Goal: Task Accomplishment & Management: Use online tool/utility

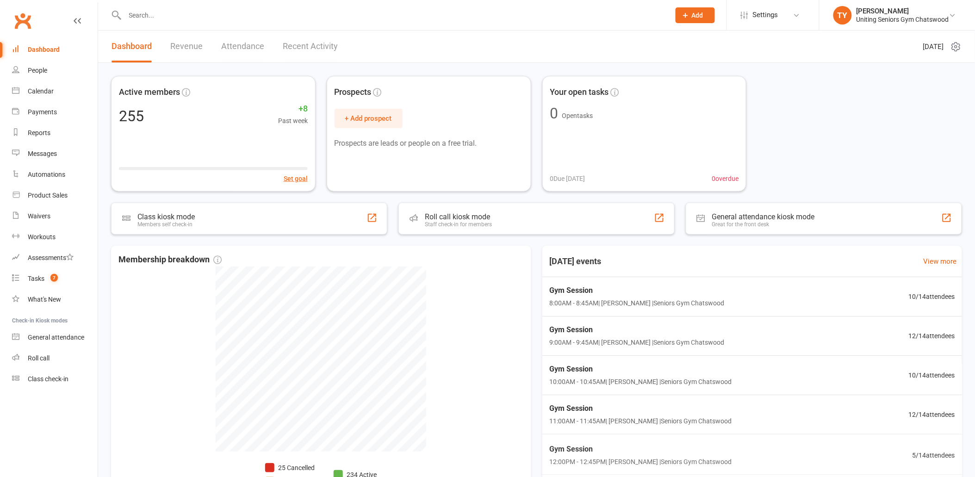
click at [199, 16] on input "text" at bounding box center [393, 15] width 542 height 13
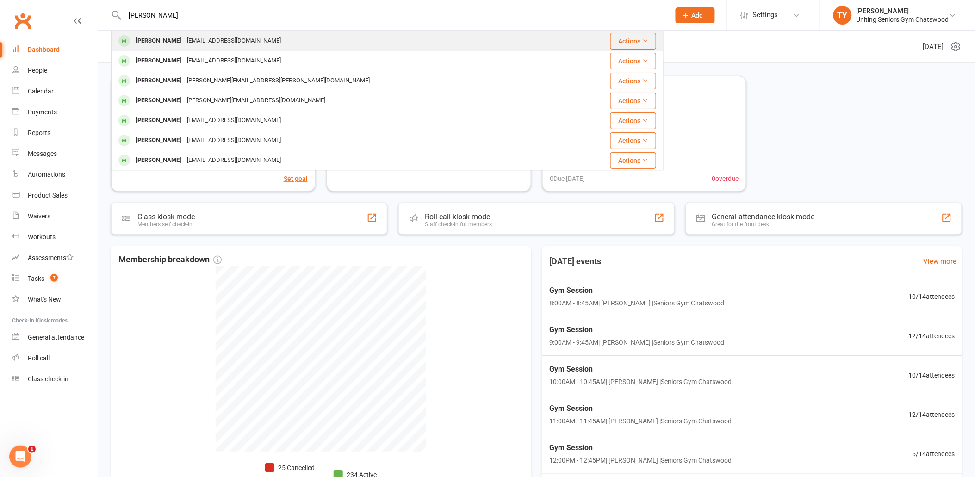
type input "susan barton"
click at [200, 38] on div "slkalman@gmail.com" at bounding box center [234, 40] width 100 height 13
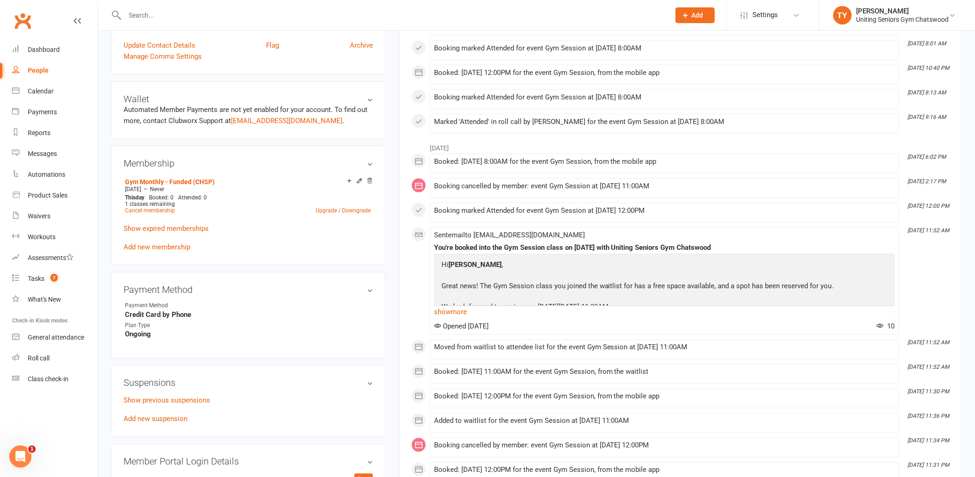
scroll to position [411, 0]
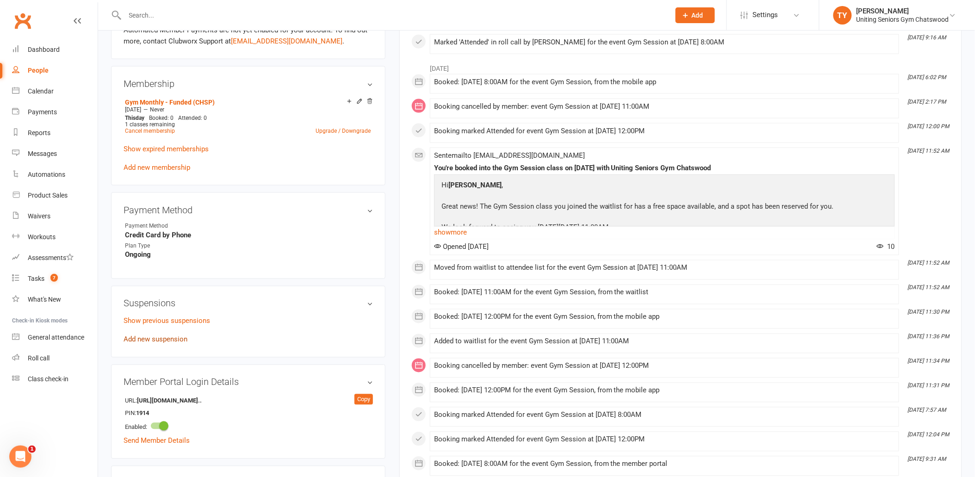
click at [176, 336] on link "Add new suspension" at bounding box center [156, 340] width 64 height 8
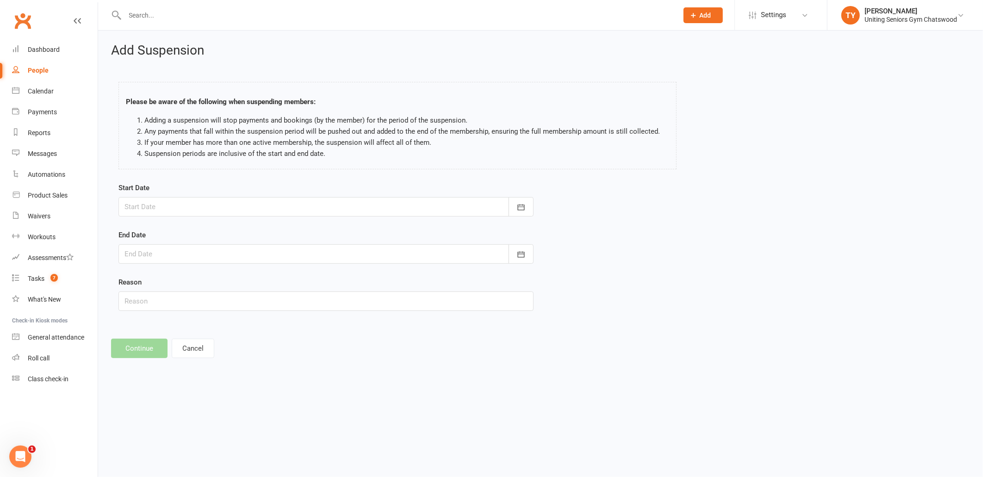
click at [299, 205] on div at bounding box center [325, 206] width 415 height 19
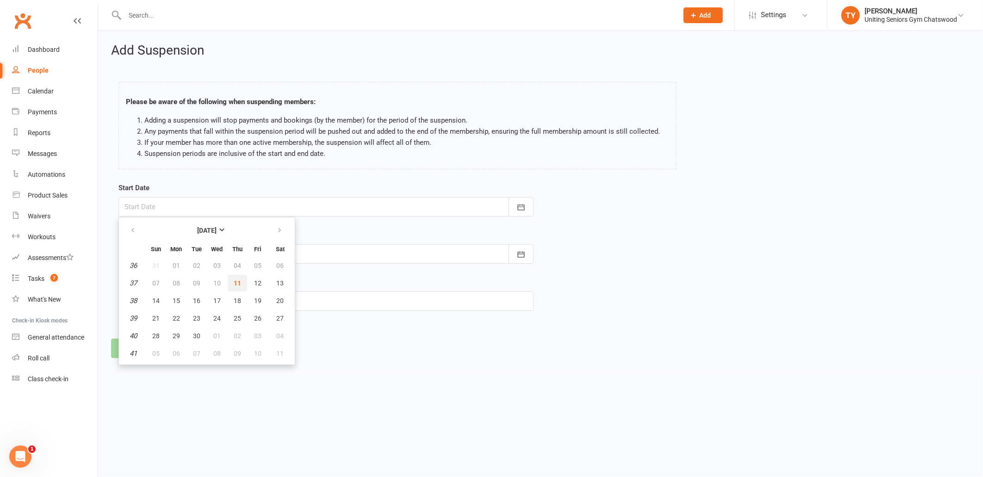
click at [234, 285] on span "11" at bounding box center [237, 283] width 7 height 7
type input "11 Sep 2025"
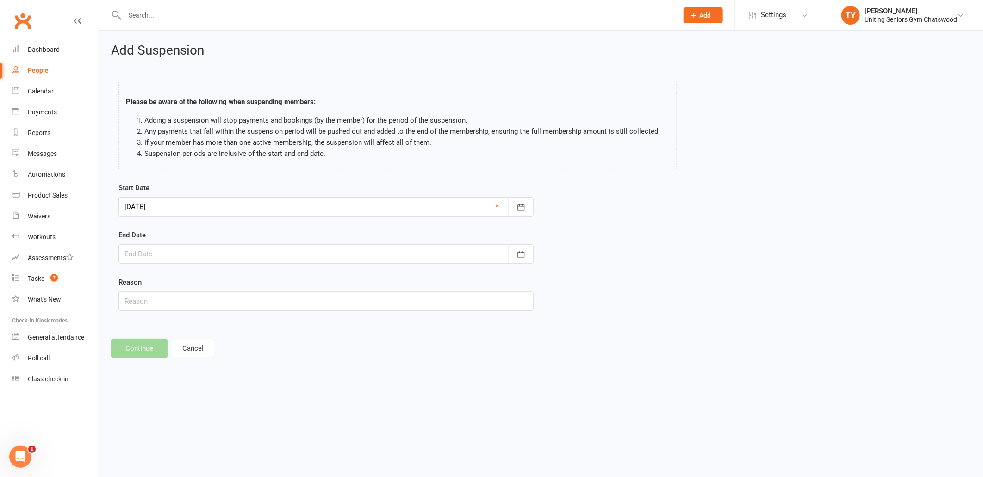
click at [243, 258] on div at bounding box center [325, 253] width 415 height 19
click at [198, 362] on span "23" at bounding box center [196, 365] width 7 height 7
type input "23 Sep 2025"
click at [157, 306] on input "text" at bounding box center [325, 301] width 415 height 19
click at [153, 343] on button "Continue" at bounding box center [139, 348] width 56 height 19
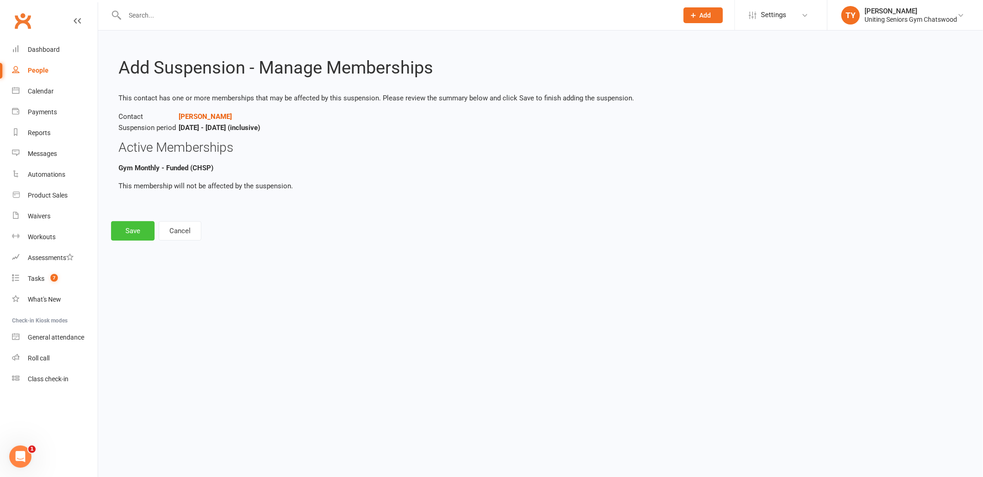
click at [144, 234] on button "Save" at bounding box center [133, 230] width 44 height 19
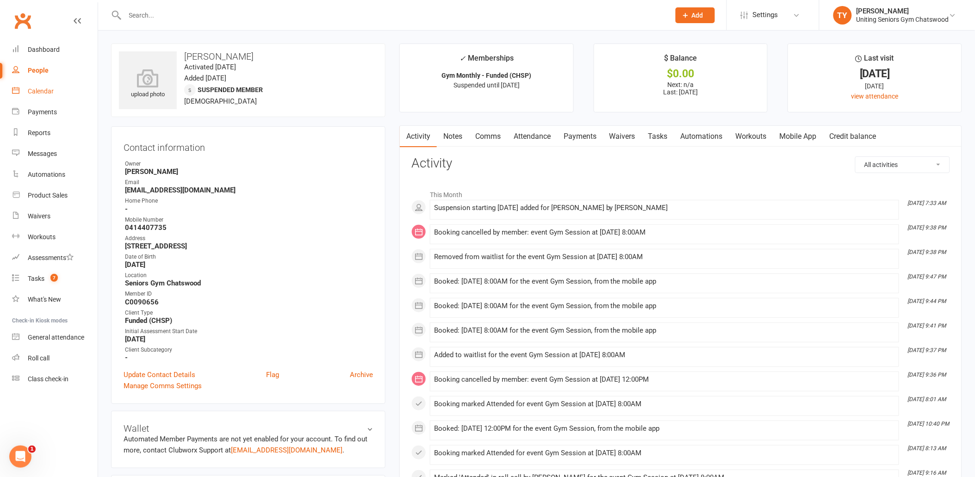
click at [76, 92] on link "Calendar" at bounding box center [55, 91] width 86 height 21
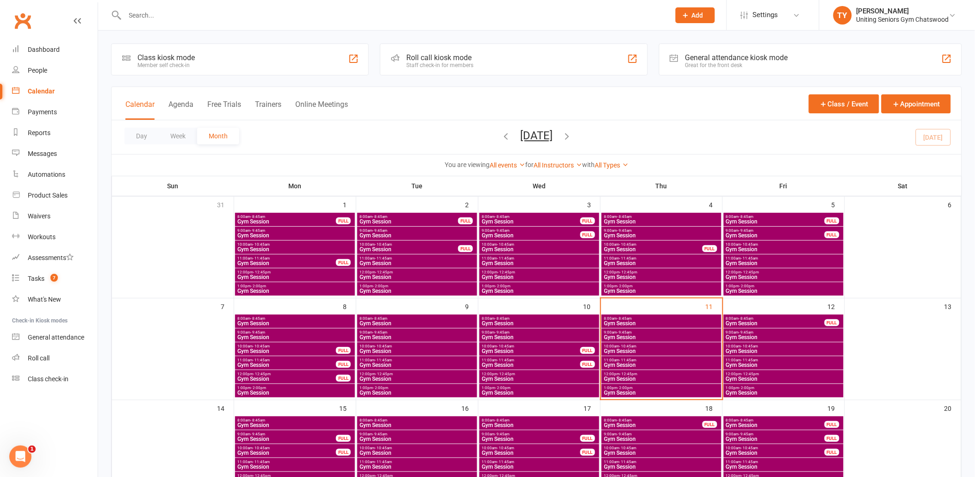
click at [470, 53] on div "Roll call kiosk mode" at bounding box center [439, 57] width 67 height 9
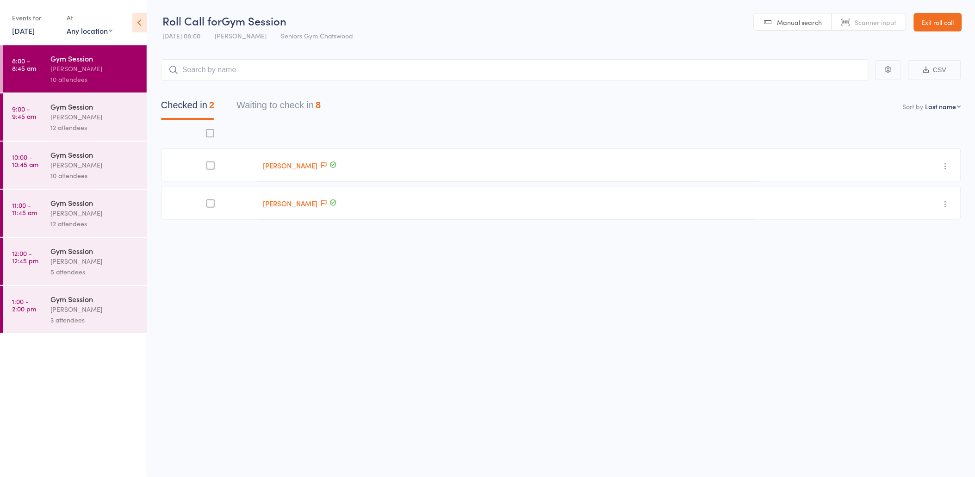
click at [35, 26] on link "[DATE]" at bounding box center [23, 30] width 23 height 10
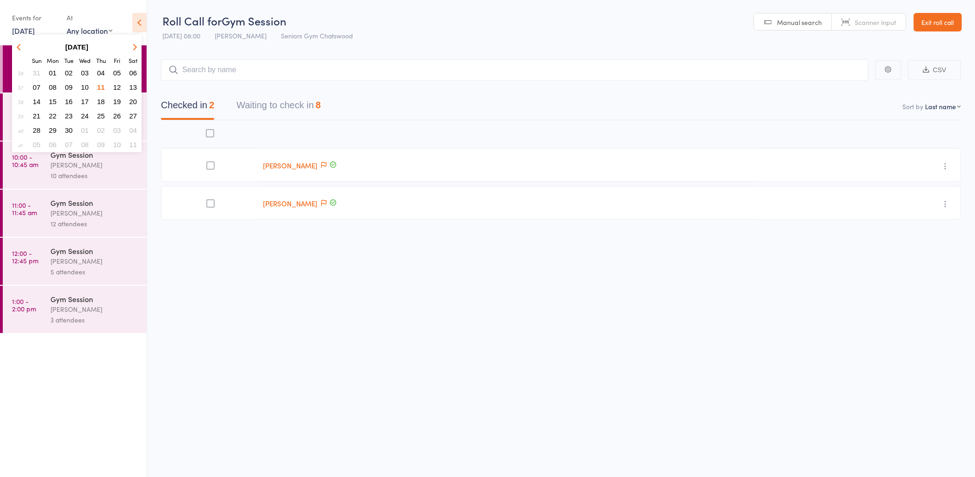
click at [87, 87] on span "10" at bounding box center [85, 87] width 8 height 8
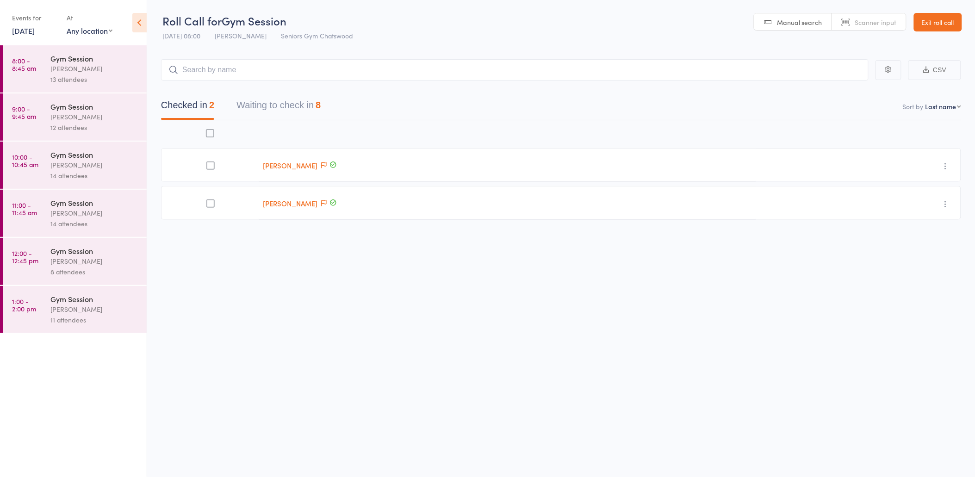
click at [101, 72] on div "[PERSON_NAME]" at bounding box center [94, 68] width 88 height 11
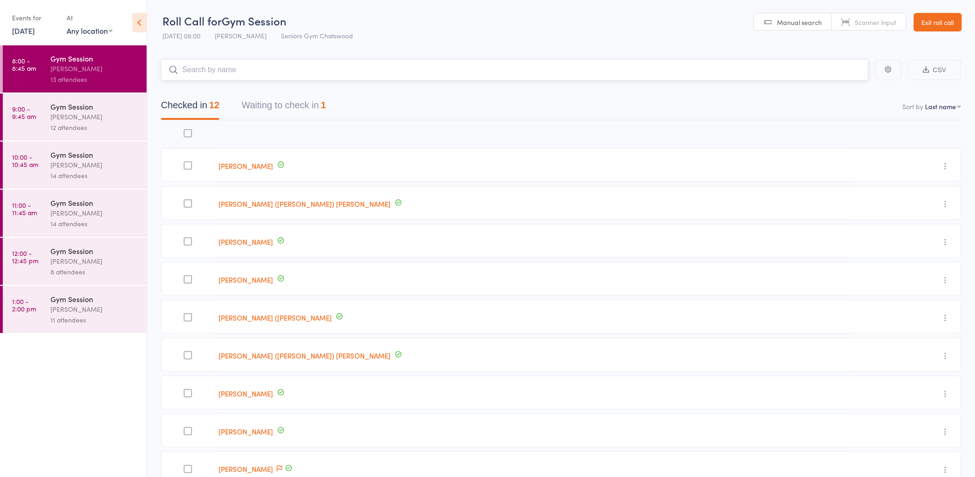
click at [289, 112] on button "Waiting to check in 1" at bounding box center [284, 107] width 84 height 25
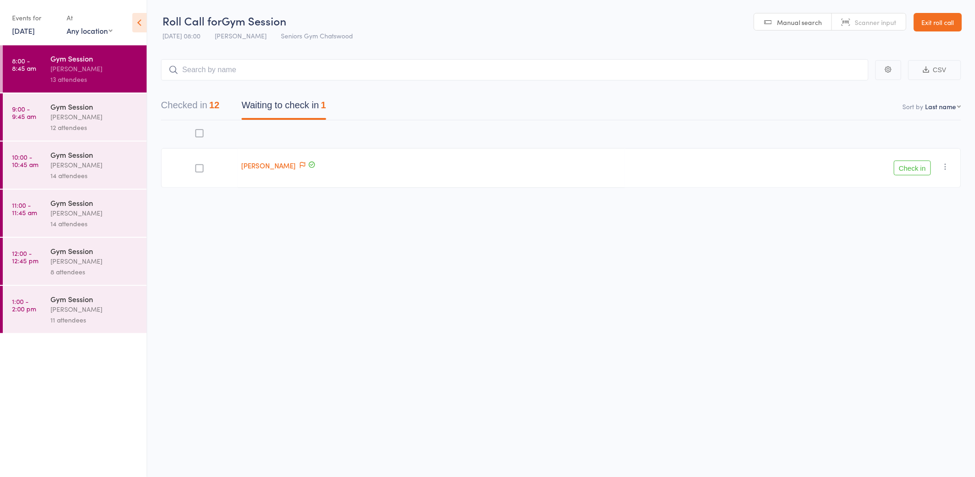
click at [109, 124] on div "12 attendees" at bounding box center [94, 127] width 88 height 11
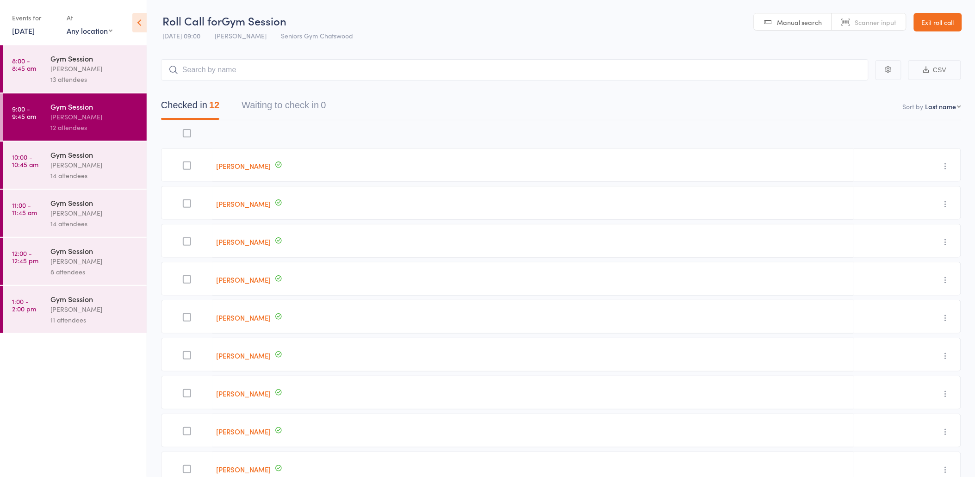
click at [124, 176] on div "14 attendees" at bounding box center [94, 175] width 88 height 11
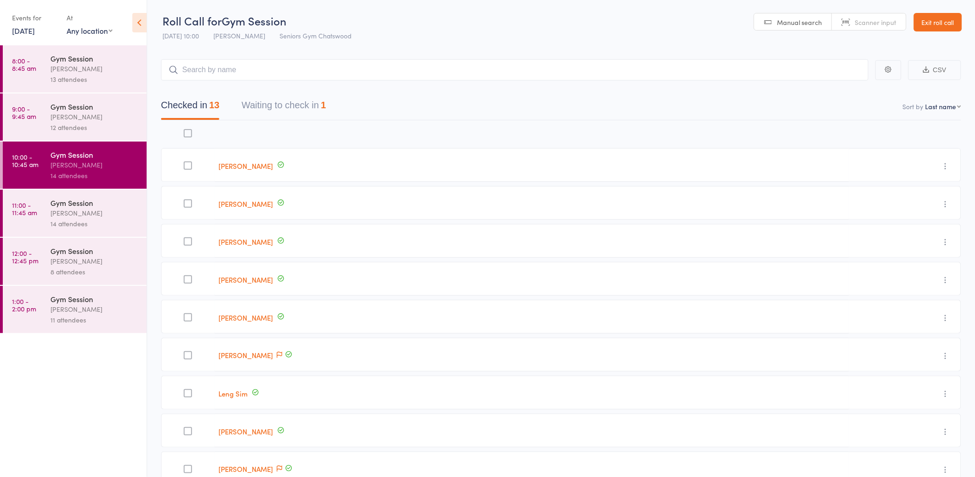
click at [298, 105] on button "Waiting to check in 1" at bounding box center [284, 107] width 84 height 25
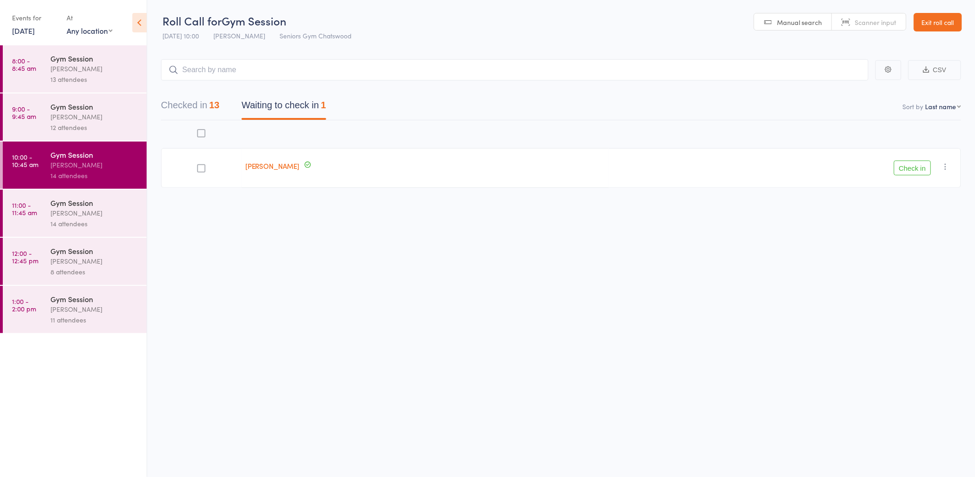
click at [50, 210] on div "[PERSON_NAME]" at bounding box center [94, 213] width 88 height 11
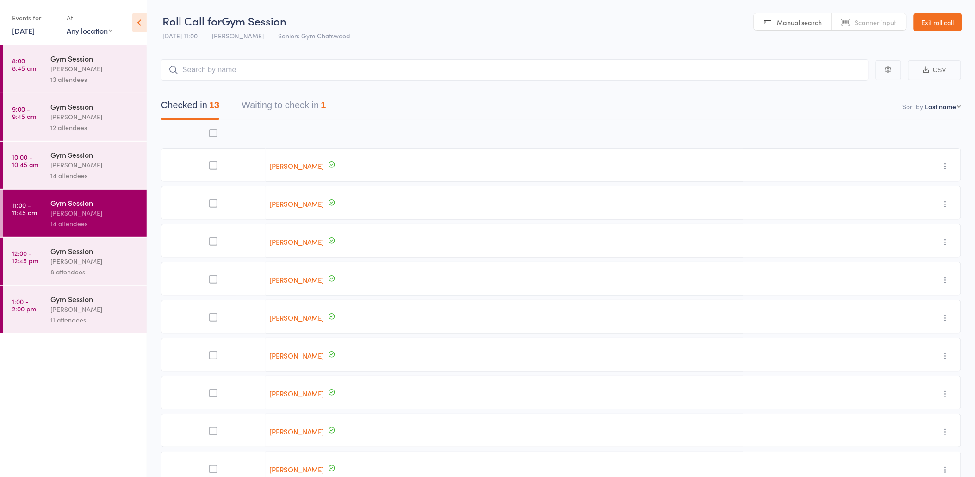
click at [292, 98] on button "Waiting to check in 1" at bounding box center [284, 107] width 84 height 25
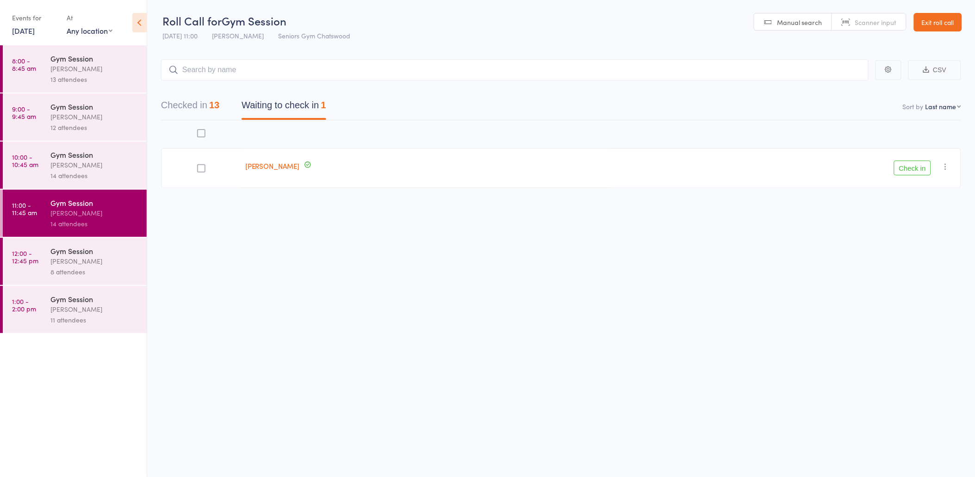
click at [946, 167] on icon "button" at bounding box center [945, 166] width 9 height 9
click at [912, 249] on li "Remove" at bounding box center [913, 247] width 76 height 12
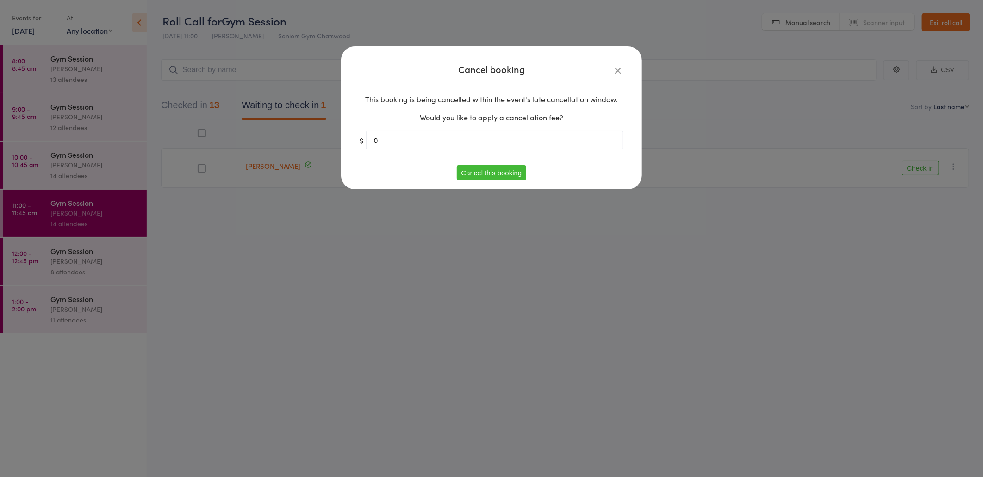
click at [491, 174] on button "Cancel this booking" at bounding box center [492, 172] width 70 height 15
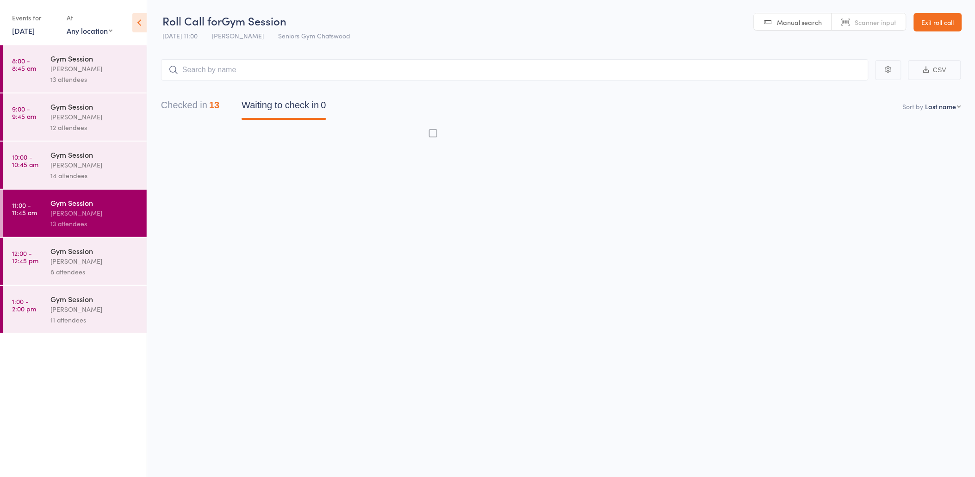
click at [71, 275] on div "8 attendees" at bounding box center [94, 272] width 88 height 11
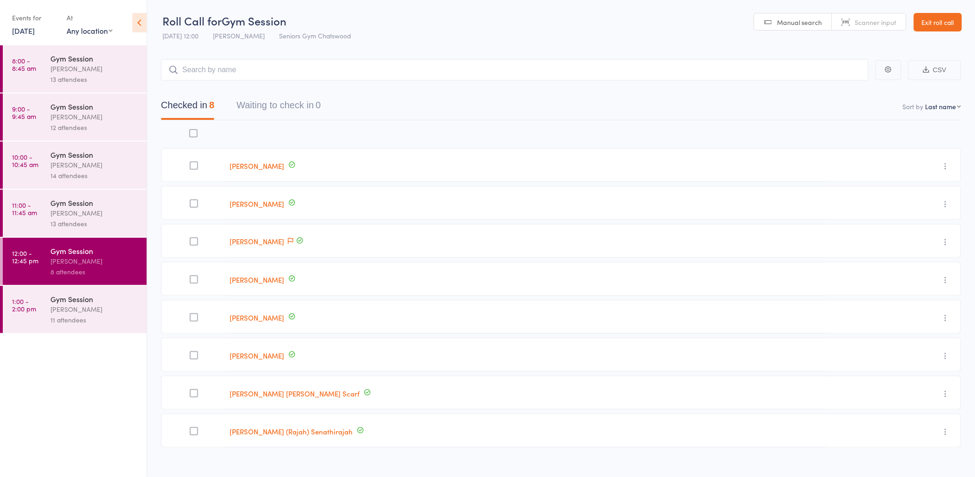
scroll to position [12, 0]
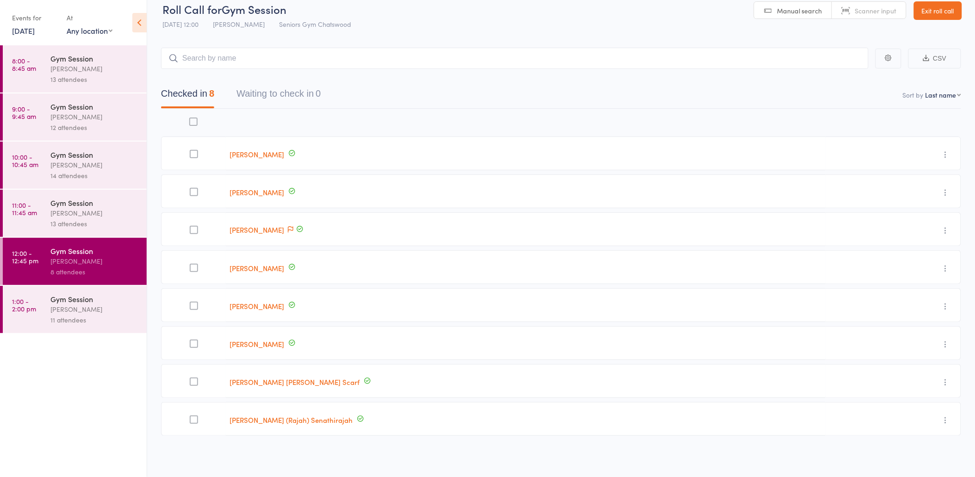
click at [99, 316] on div "11 attendees" at bounding box center [94, 320] width 88 height 11
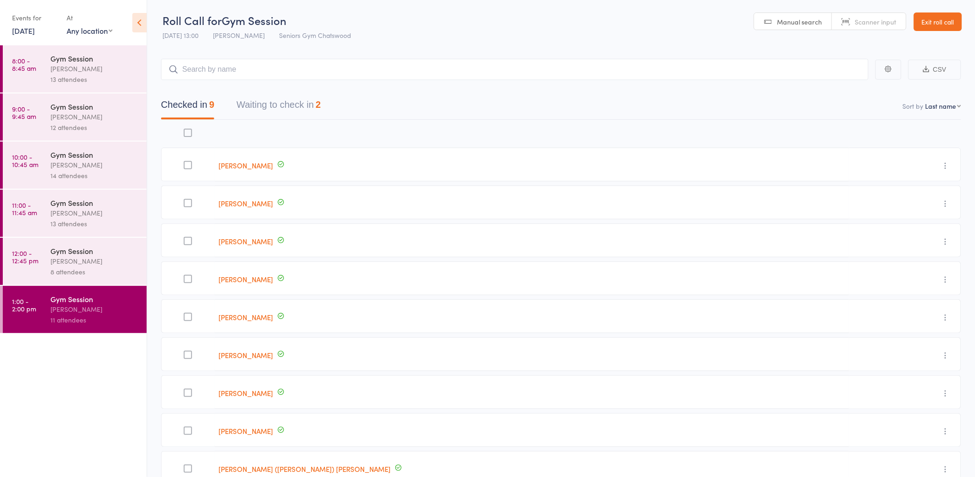
click at [309, 103] on button "Waiting to check in 2" at bounding box center [279, 107] width 84 height 25
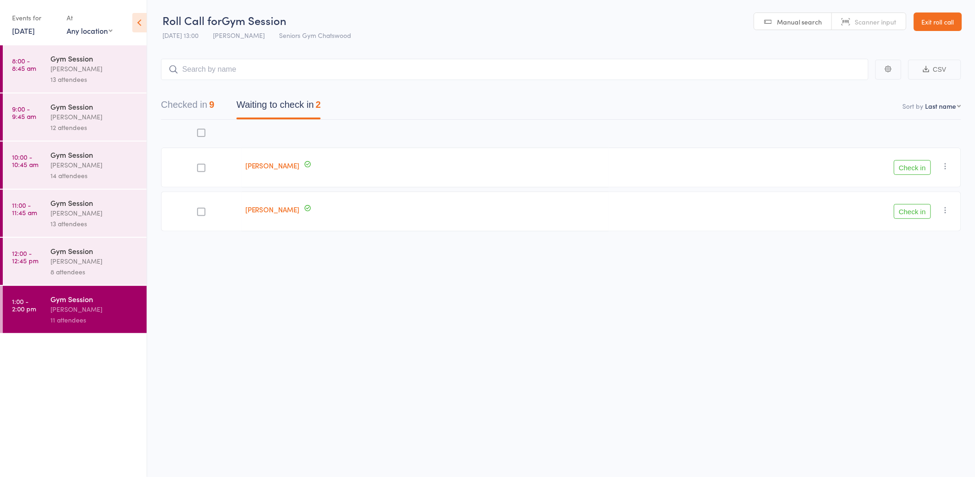
click at [922, 211] on button "Check in" at bounding box center [912, 211] width 37 height 15
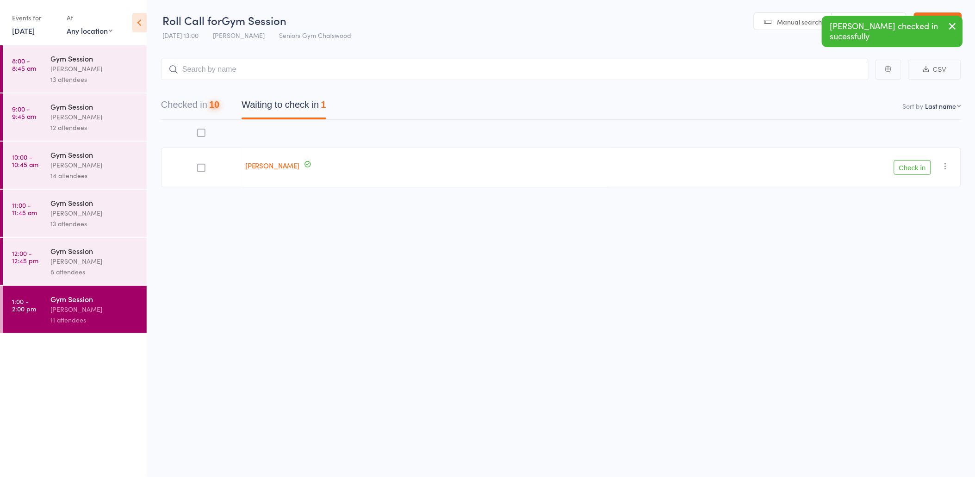
click at [945, 163] on icon "button" at bounding box center [945, 166] width 9 height 9
click at [918, 246] on li "Remove" at bounding box center [913, 246] width 76 height 12
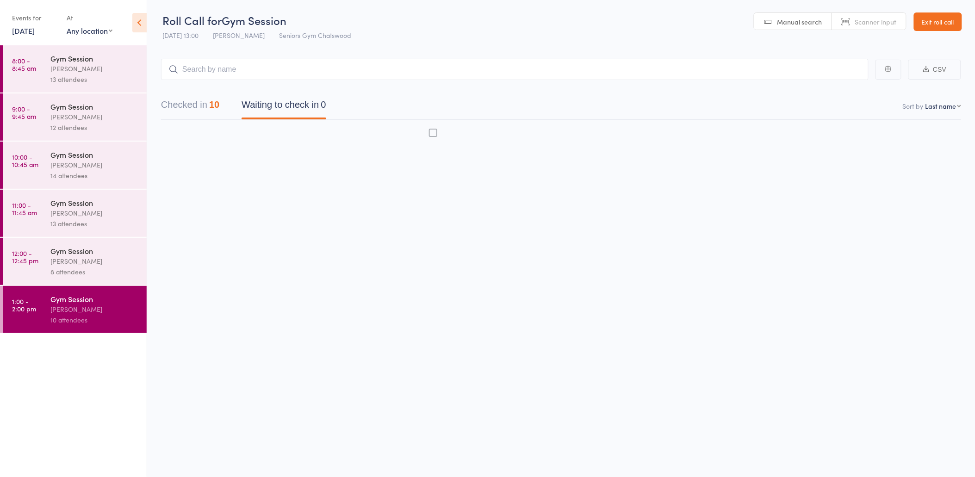
click at [82, 281] on div "Gym Session [PERSON_NAME] 8 attendees" at bounding box center [98, 261] width 96 height 47
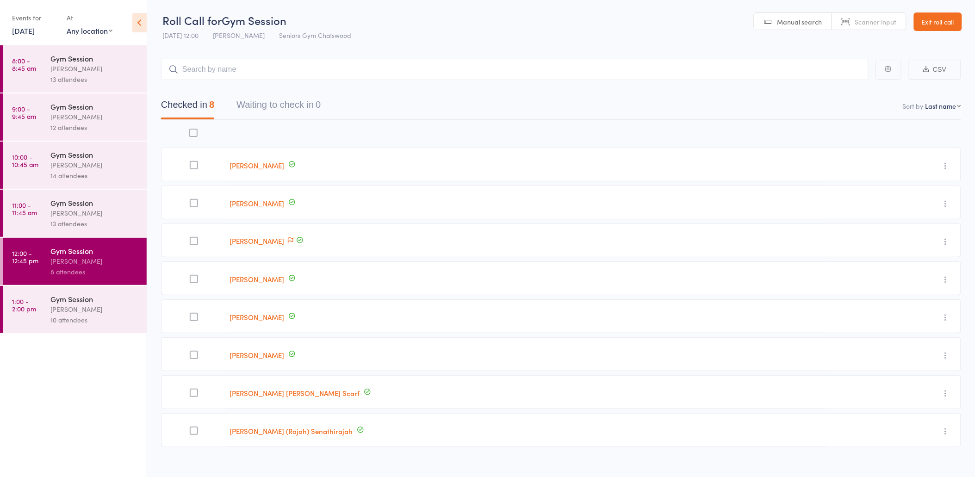
click at [963, 15] on header "Roll Call for Gym Session [DATE] 12:00 [PERSON_NAME] Seniors Gym Chatswood Manu…" at bounding box center [561, 22] width 828 height 45
click at [956, 21] on link "Exit roll call" at bounding box center [938, 21] width 48 height 19
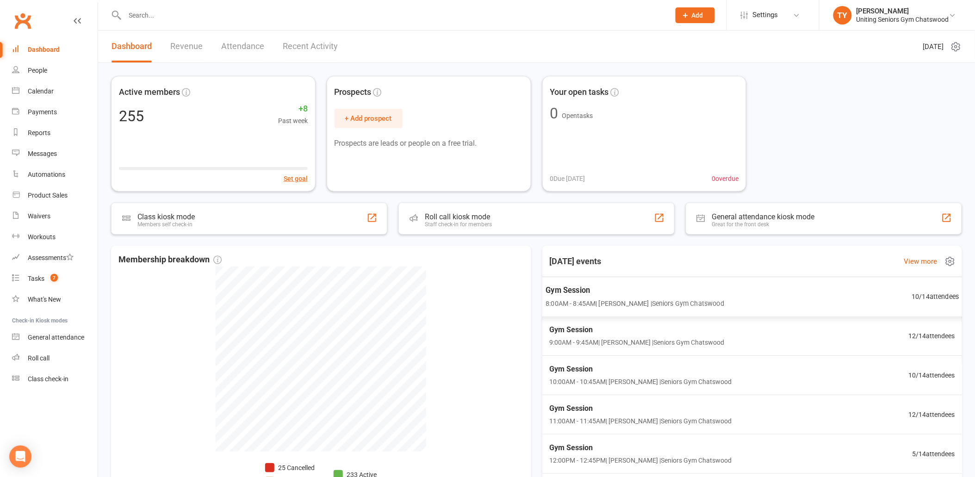
click at [586, 292] on span "Gym Session" at bounding box center [635, 290] width 179 height 12
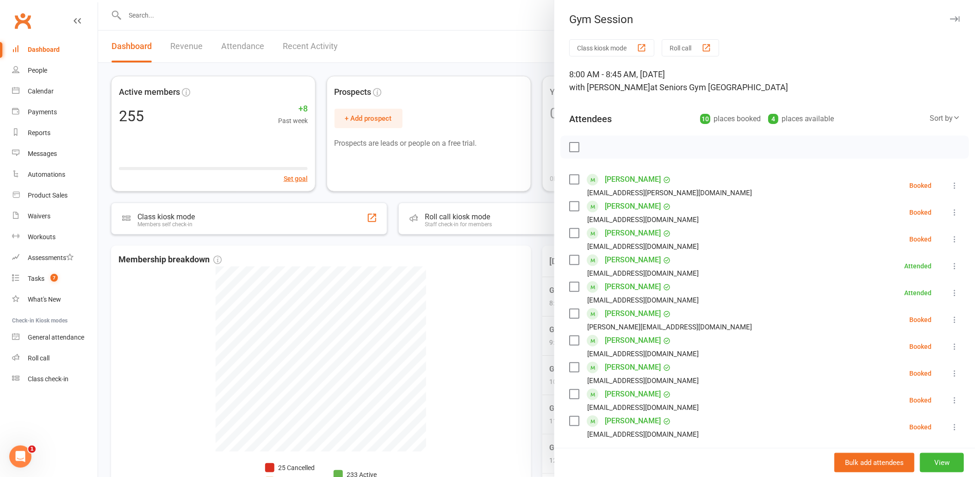
scroll to position [51, 0]
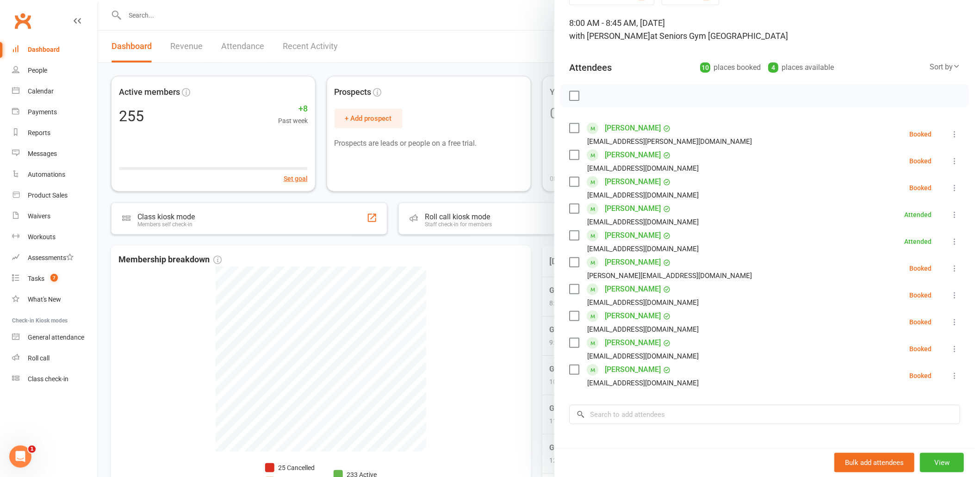
click at [502, 281] on div at bounding box center [536, 238] width 877 height 477
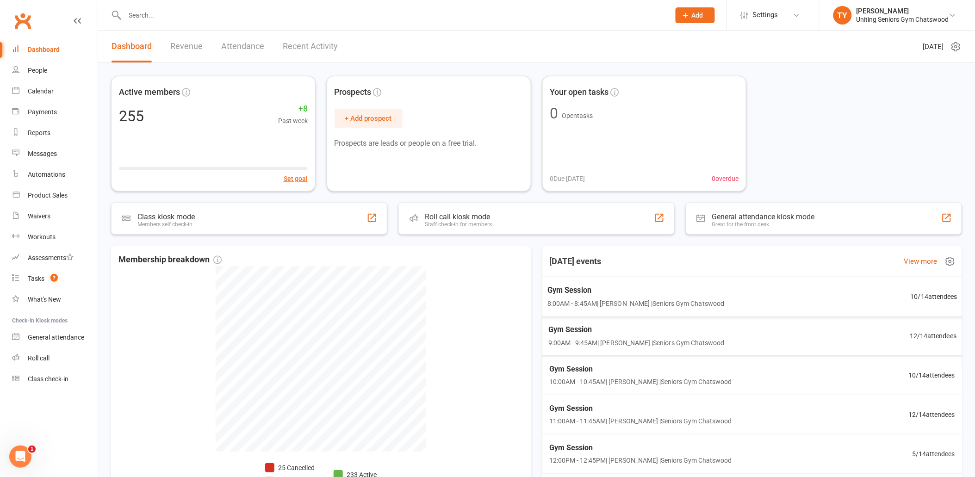
click at [672, 339] on span "9:00AM - 9:45AM | Tiffany Yeong | Seniors Gym Chatswood" at bounding box center [636, 342] width 176 height 11
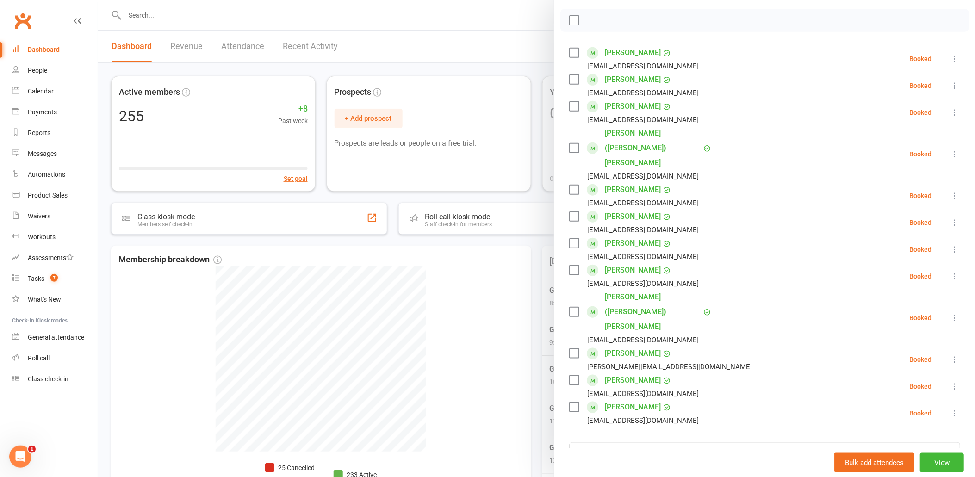
scroll to position [103, 0]
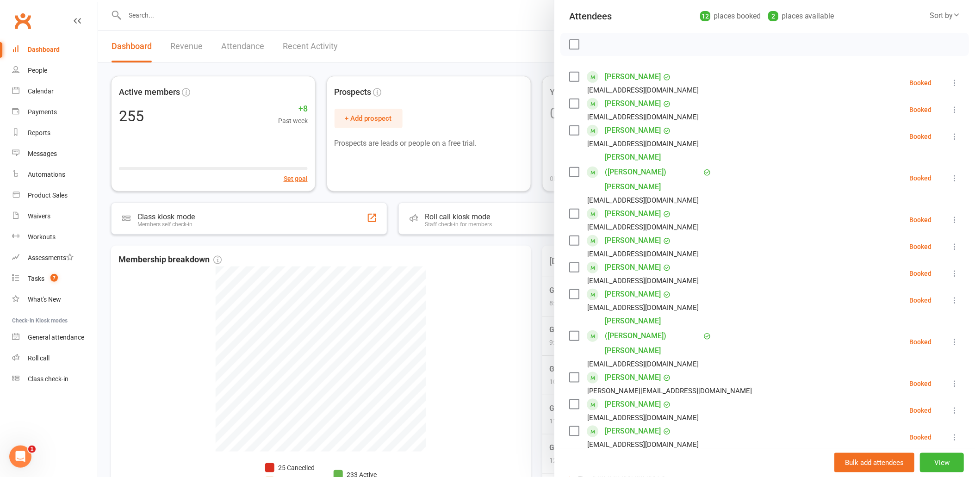
click at [721, 467] on input "search" at bounding box center [764, 476] width 391 height 19
type input "roxan"
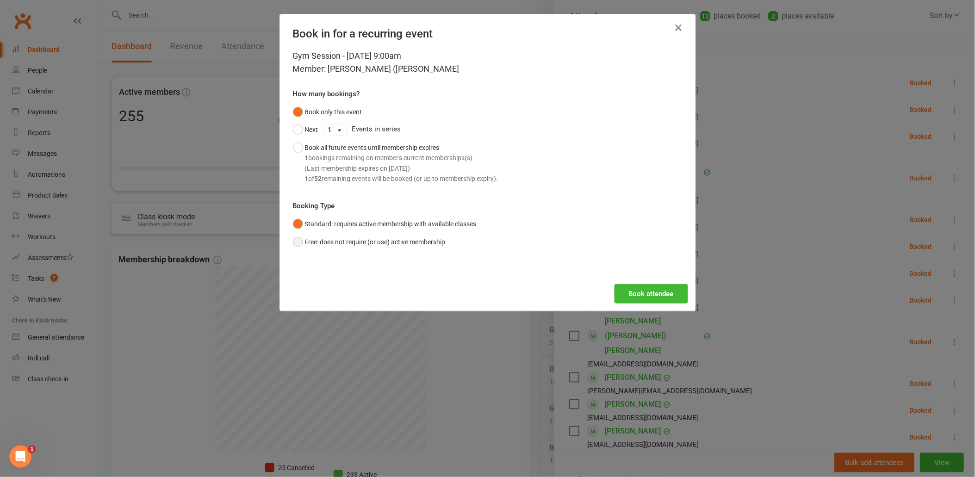
click at [309, 243] on button "Free: does not require (or use) active membership" at bounding box center [369, 242] width 153 height 18
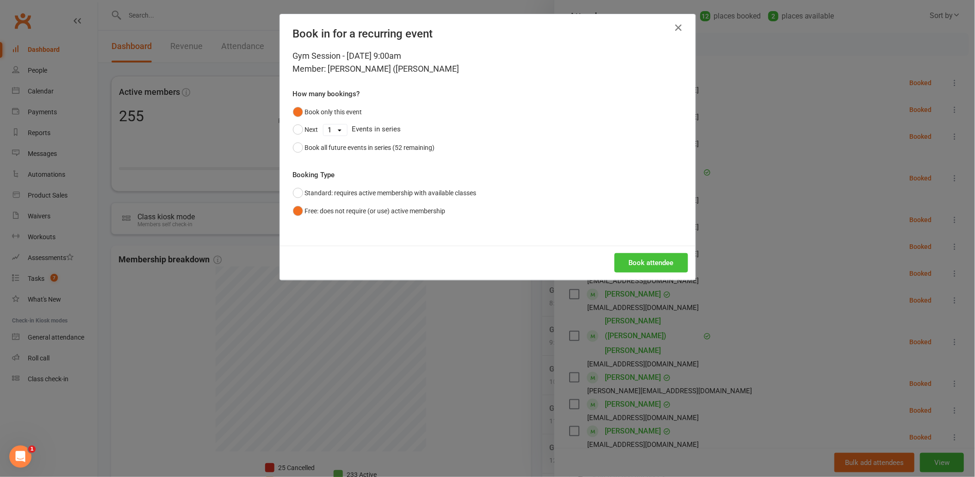
click at [673, 267] on button "Book attendee" at bounding box center [652, 262] width 74 height 19
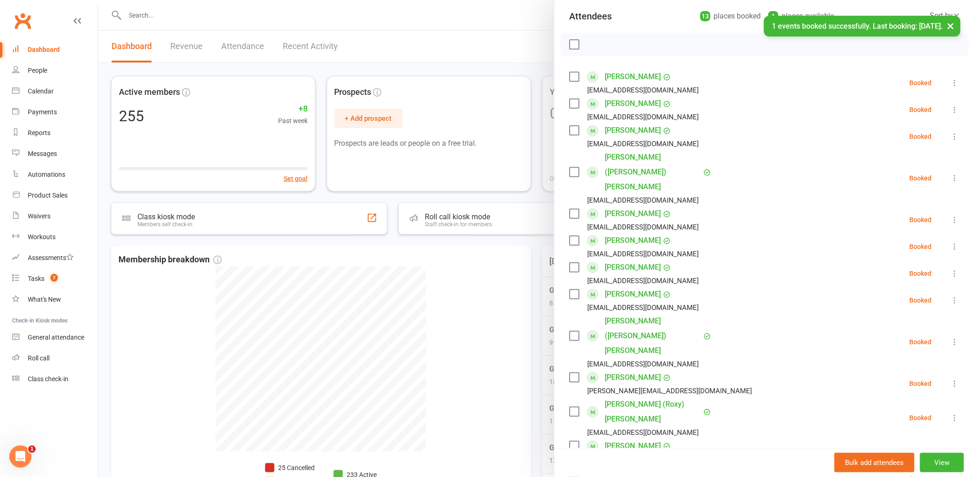
click at [359, 340] on div at bounding box center [536, 238] width 877 height 477
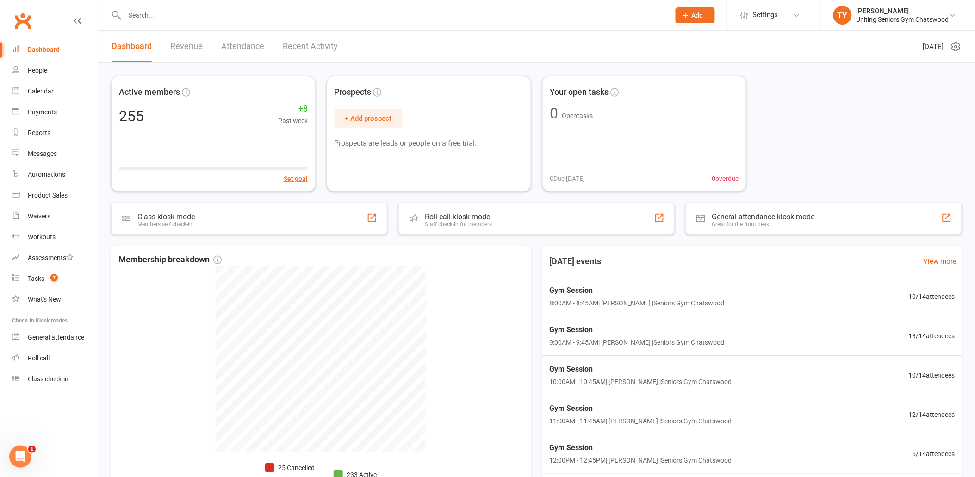
click at [348, 10] on input "text" at bounding box center [393, 15] width 542 height 13
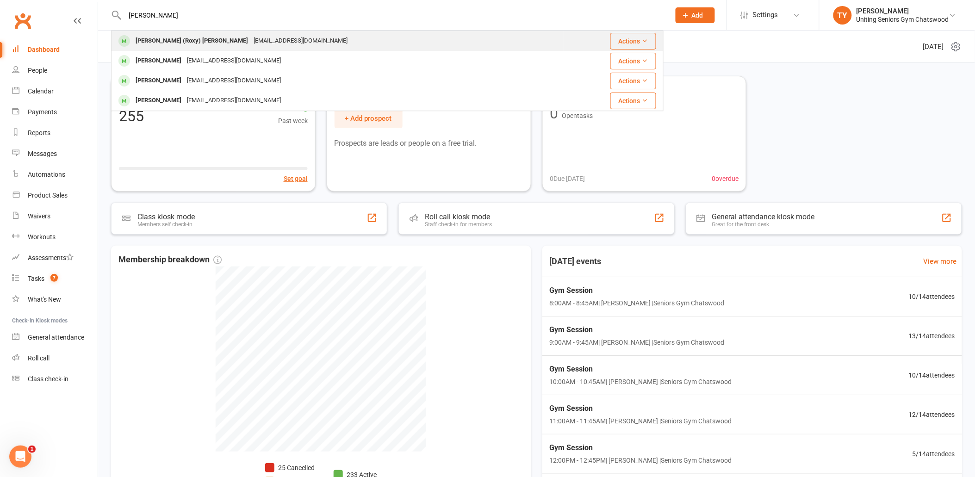
type input "roxanne"
click at [308, 39] on div "Roxanne (Roxy) Taylor arttherapywithroxy@gmail.com" at bounding box center [338, 40] width 452 height 19
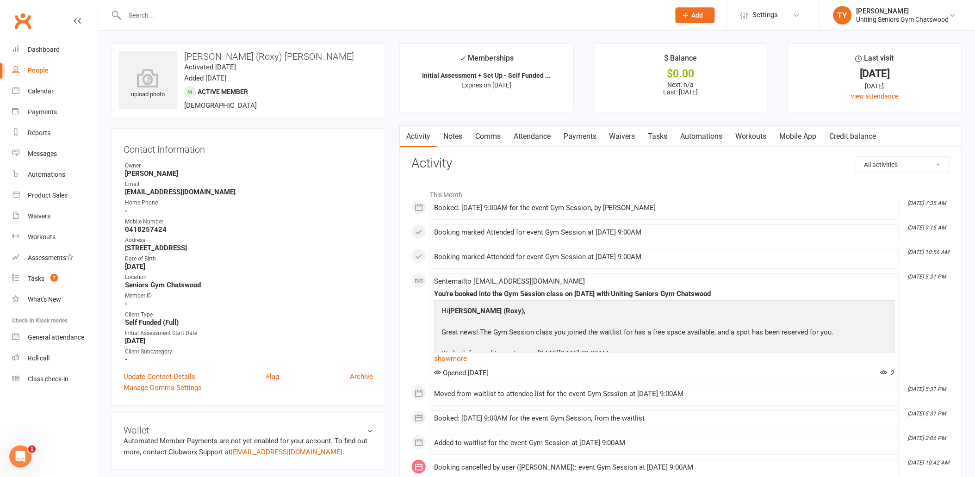
click at [811, 140] on link "Mobile App" at bounding box center [798, 136] width 50 height 21
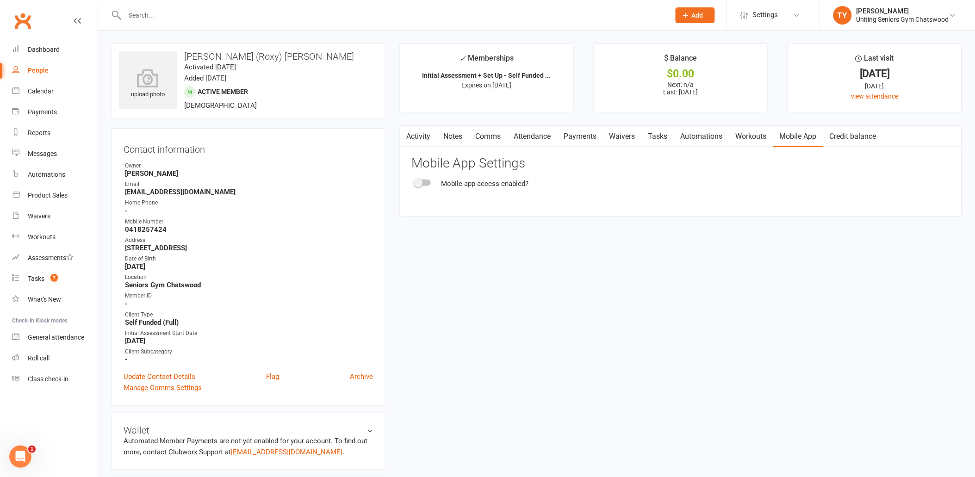
click at [431, 183] on div "Mobile app access enabled?" at bounding box center [680, 183] width 539 height 11
click at [428, 183] on div at bounding box center [423, 183] width 16 height 6
click at [415, 181] on input "checkbox" at bounding box center [415, 181] width 0 height 0
click at [395, 226] on main "✓ Memberships Initial Assessment + Set Up - Self Funded ... Expires on 18th Nov…" at bounding box center [681, 135] width 577 height 182
